Goal: Transaction & Acquisition: Purchase product/service

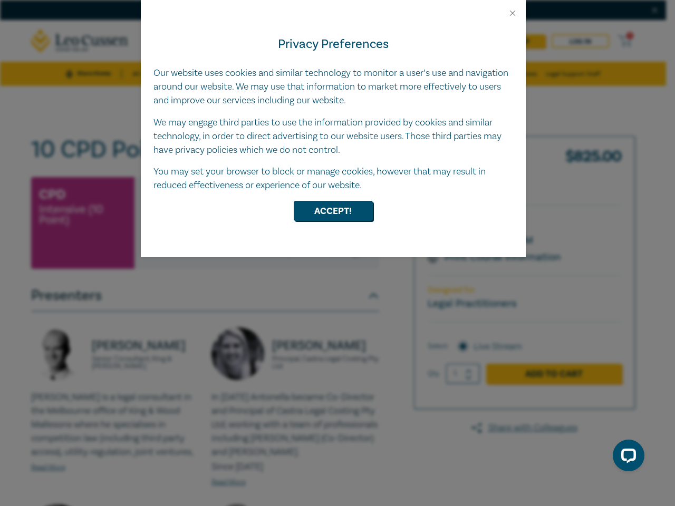
click at [337, 253] on div "Privacy Preferences Our website uses cookies and similar technology to monitor …" at bounding box center [333, 137] width 385 height 239
click at [512, 13] on button "Close" at bounding box center [512, 12] width 9 height 9
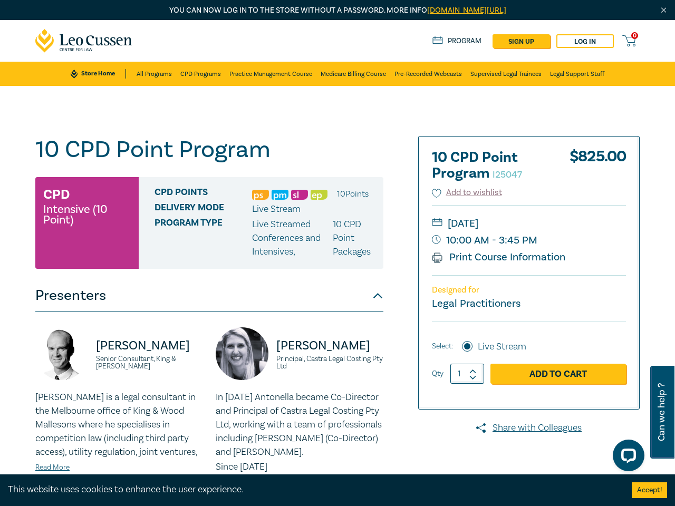
click at [333, 211] on div "Delivery Mode Live Stream" at bounding box center [264, 209] width 221 height 14
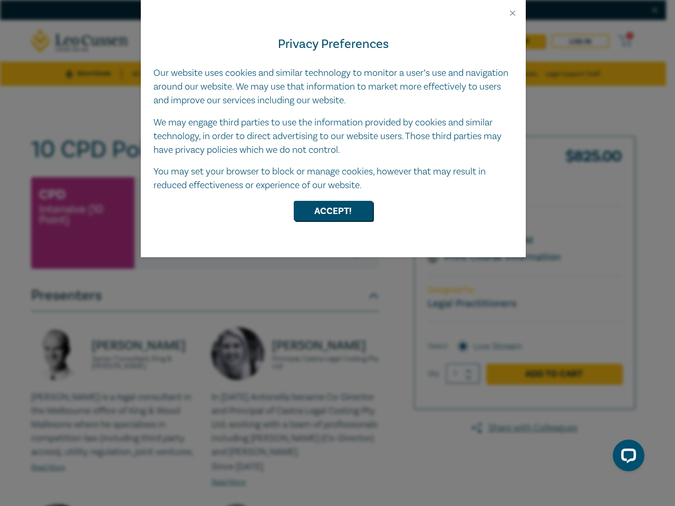
click at [337, 253] on div "Privacy Preferences Our website uses cookies and similar technology to monitor …" at bounding box center [333, 137] width 385 height 239
click at [512, 13] on button "Close" at bounding box center [512, 12] width 9 height 9
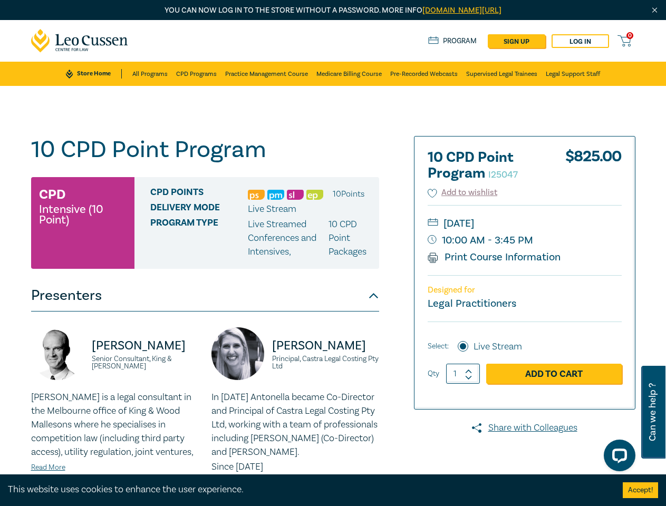
click at [333, 211] on div "Delivery Mode Live Stream" at bounding box center [260, 209] width 221 height 14
